Goal: Task Accomplishment & Management: Manage account settings

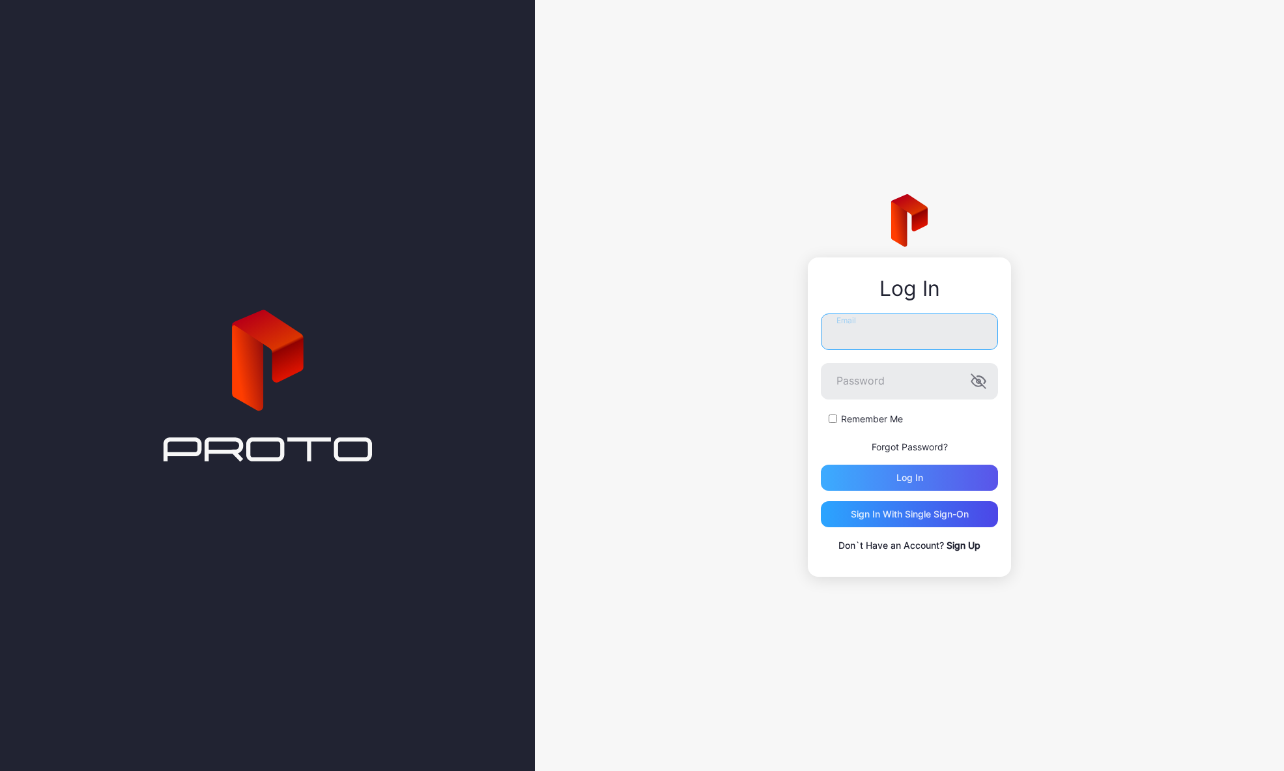
type input "**********"
click at [933, 477] on div "Log in" at bounding box center [909, 478] width 177 height 26
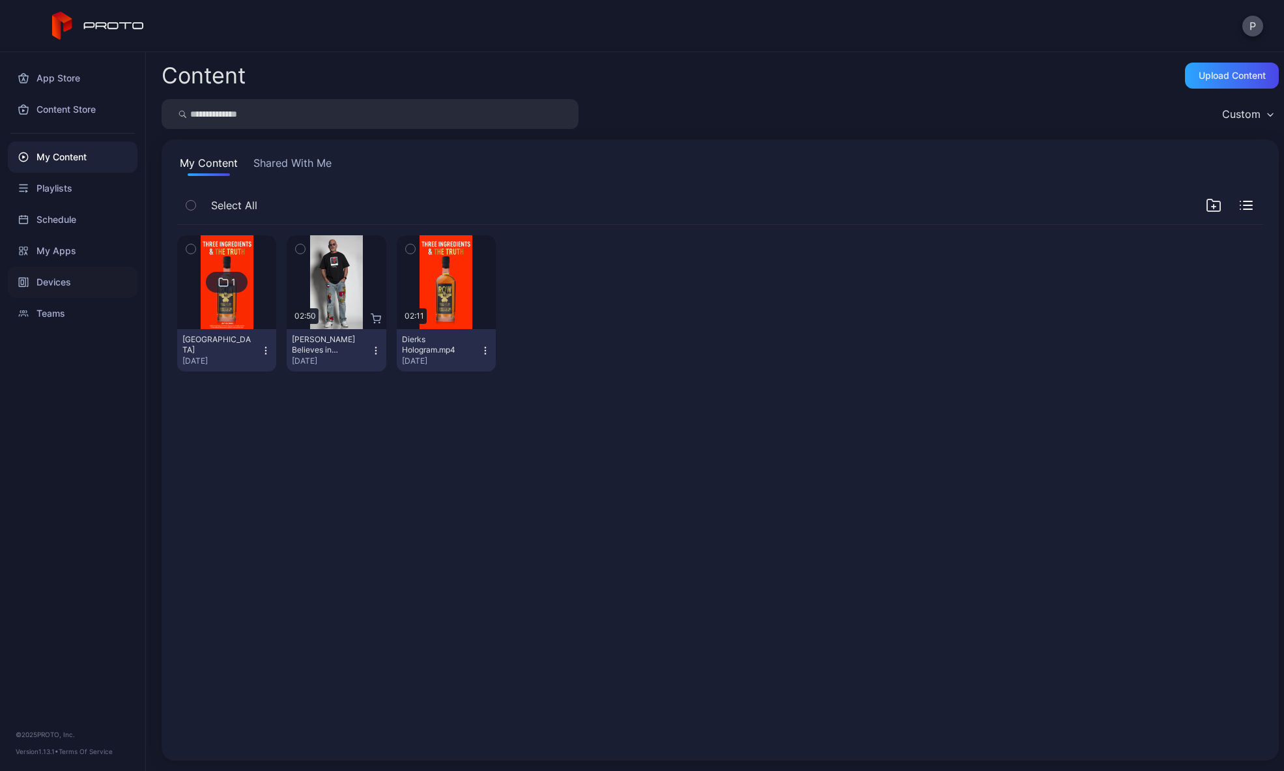
click at [55, 292] on div "Devices" at bounding box center [73, 282] width 130 height 31
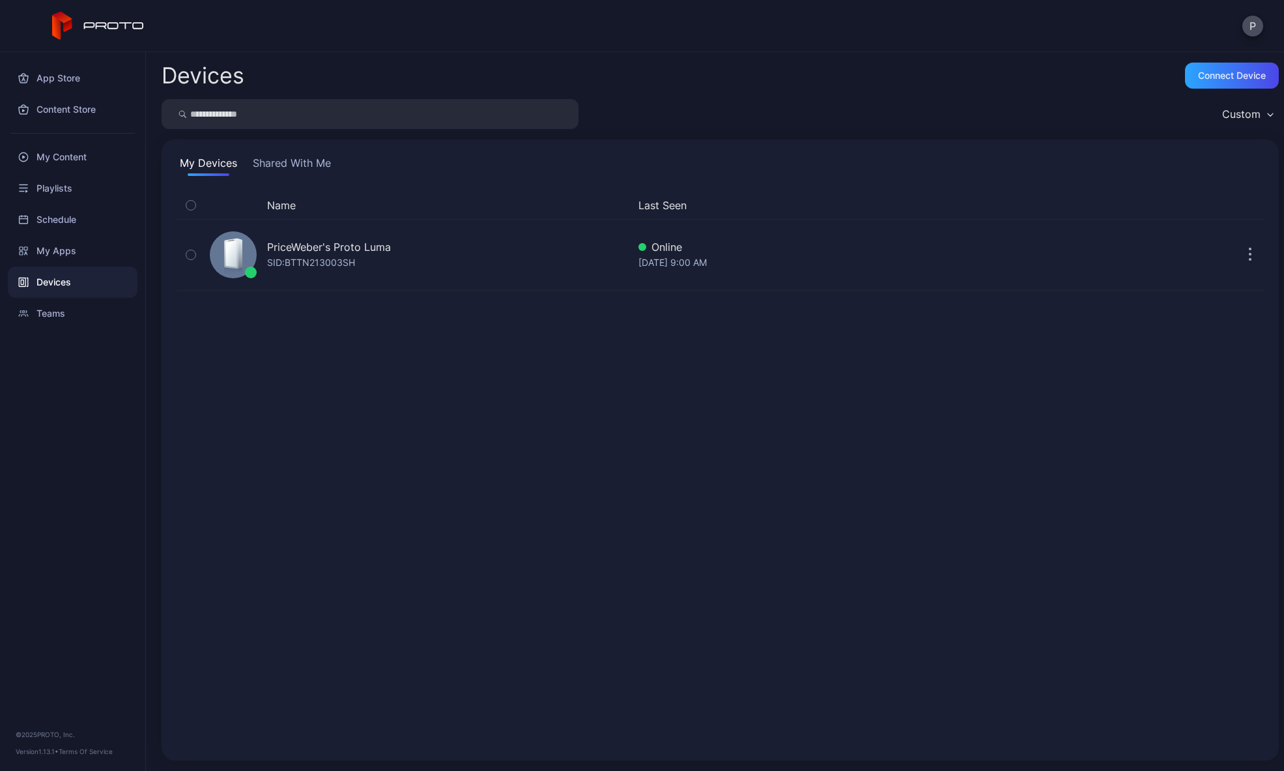
click at [429, 216] on div "Name Last Seen" at bounding box center [720, 205] width 1086 height 27
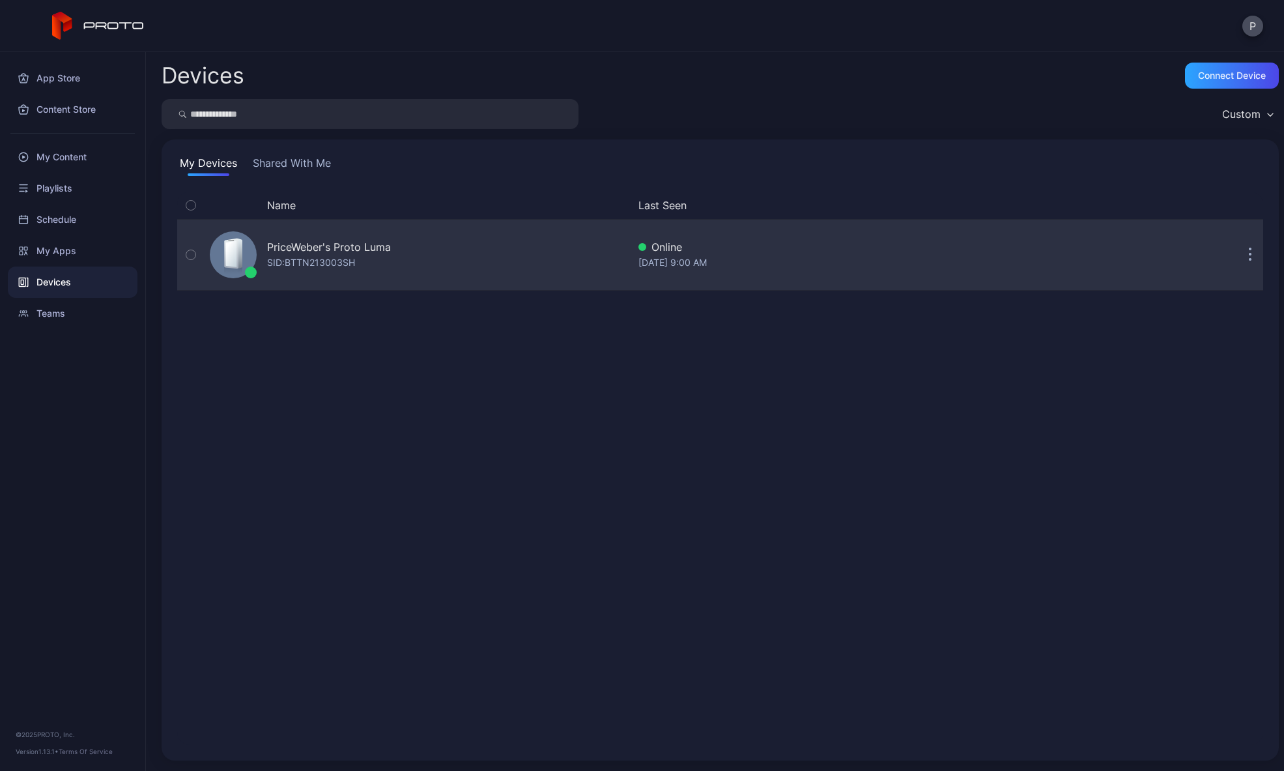
click at [419, 247] on div "PriceWeber's Proto [PERSON_NAME]: BTTN213003SH" at bounding box center [417, 254] width 424 height 65
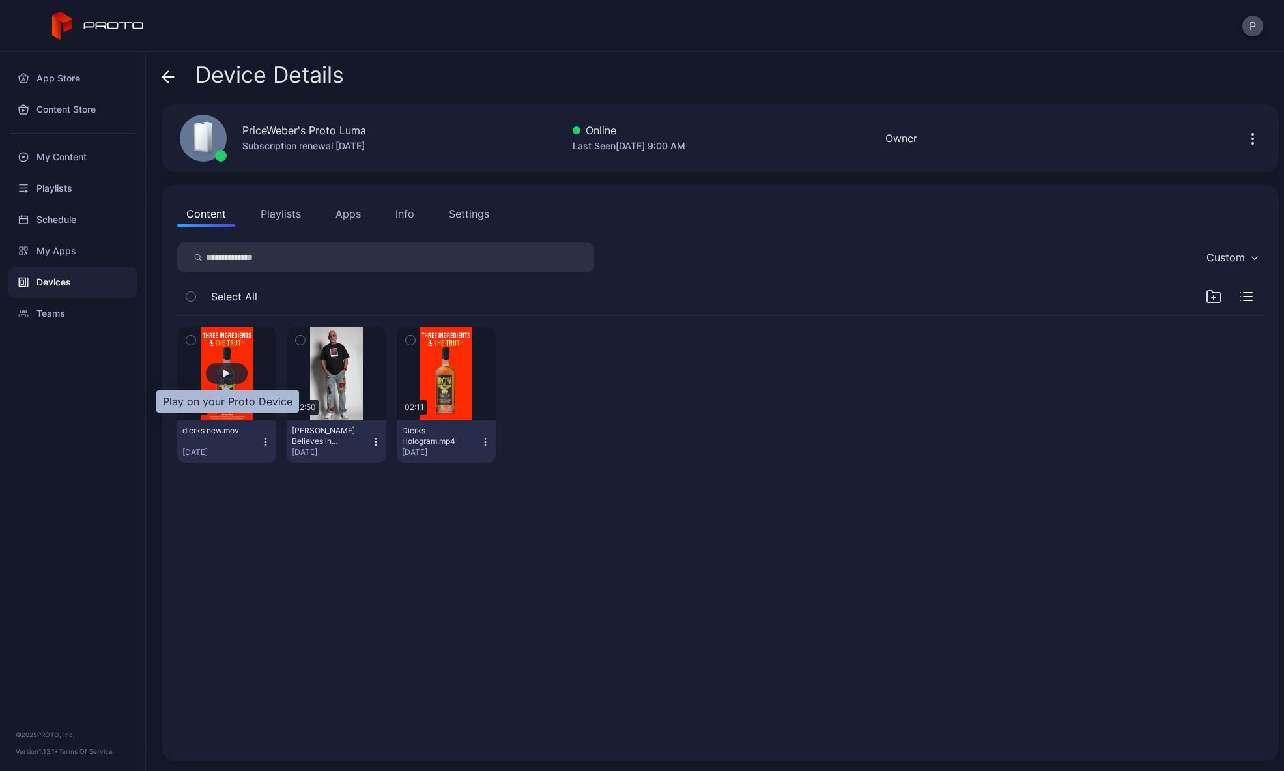
click at [229, 376] on div "button" at bounding box center [227, 373] width 7 height 8
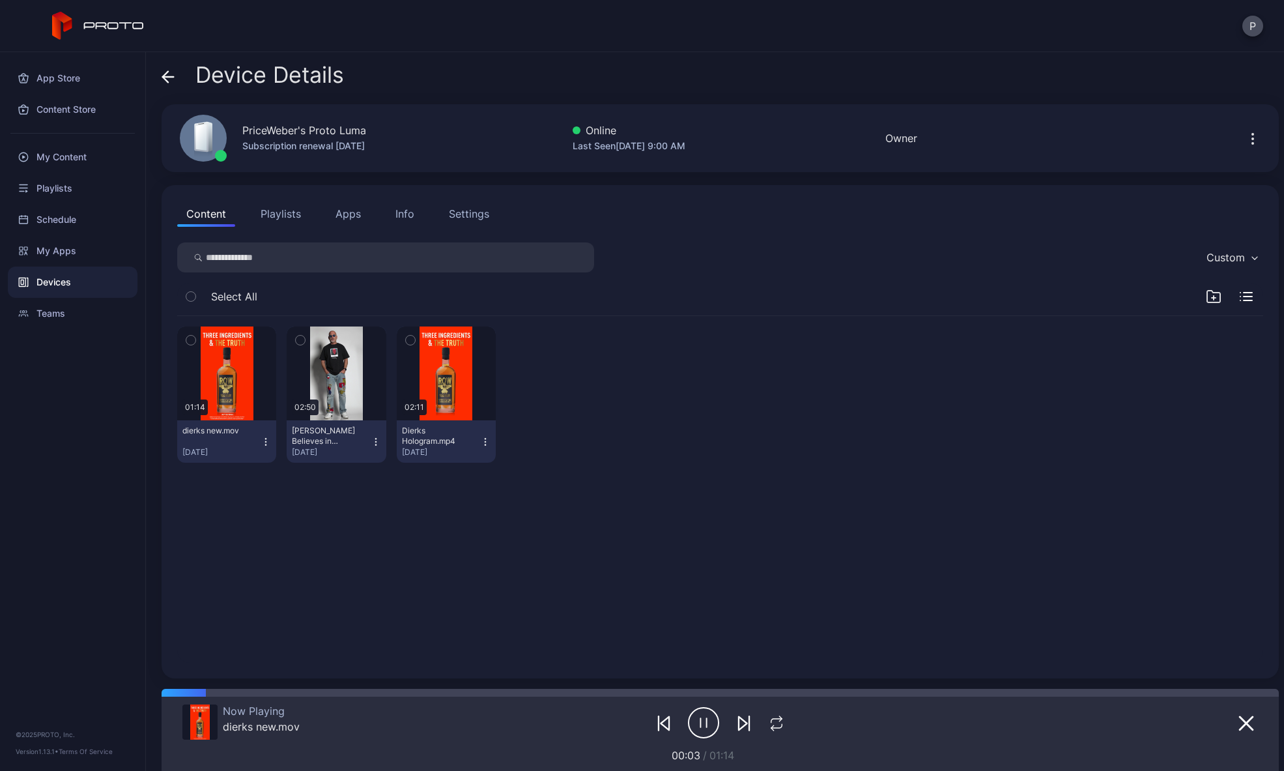
click at [1243, 149] on button "button" at bounding box center [1253, 138] width 21 height 26
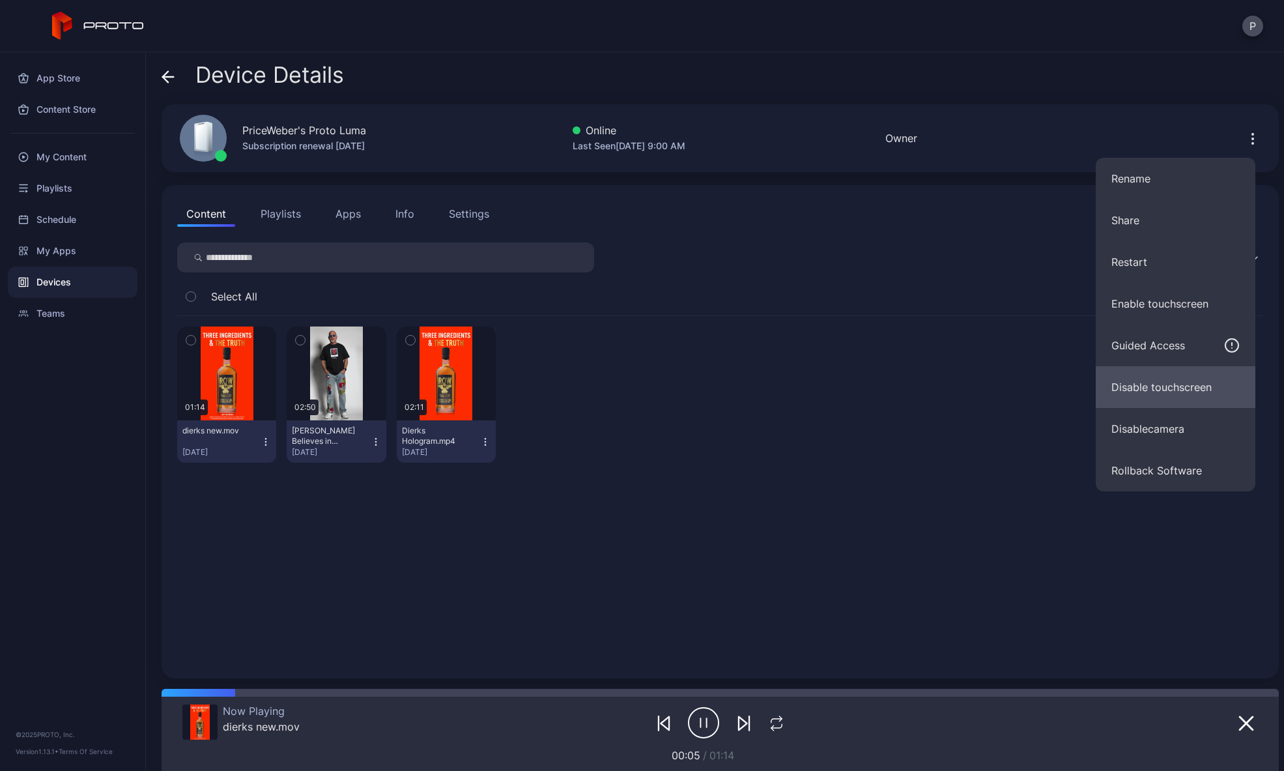
click at [1192, 399] on button "Disable touchscreen" at bounding box center [1176, 387] width 160 height 42
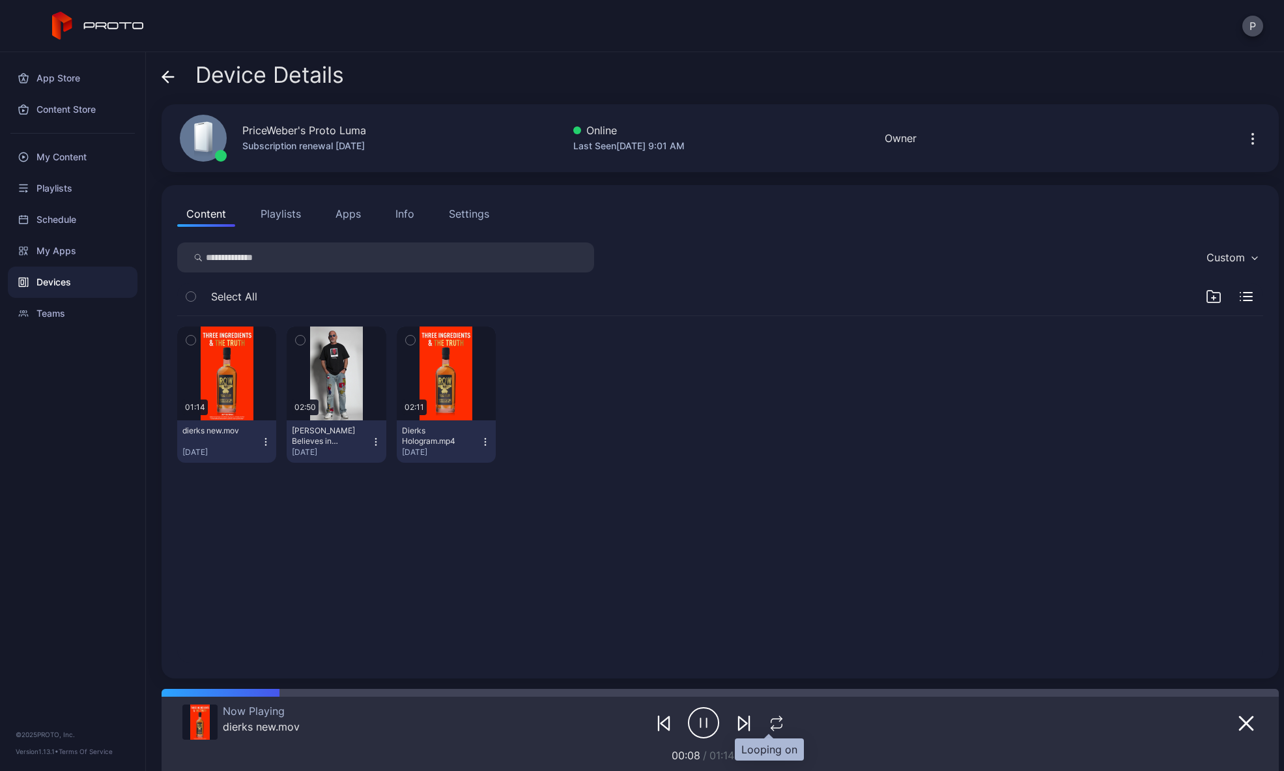
click at [775, 724] on icon "button" at bounding box center [776, 724] width 17 height 16
click at [775, 725] on icon "button" at bounding box center [777, 724] width 22 height 16
click at [435, 119] on div "PriceWeber's Proto Luma Subscription renewal [DATE] Online Last Seen [DATE] 9:0…" at bounding box center [721, 138] width 1118 height 68
